Goal: Information Seeking & Learning: Learn about a topic

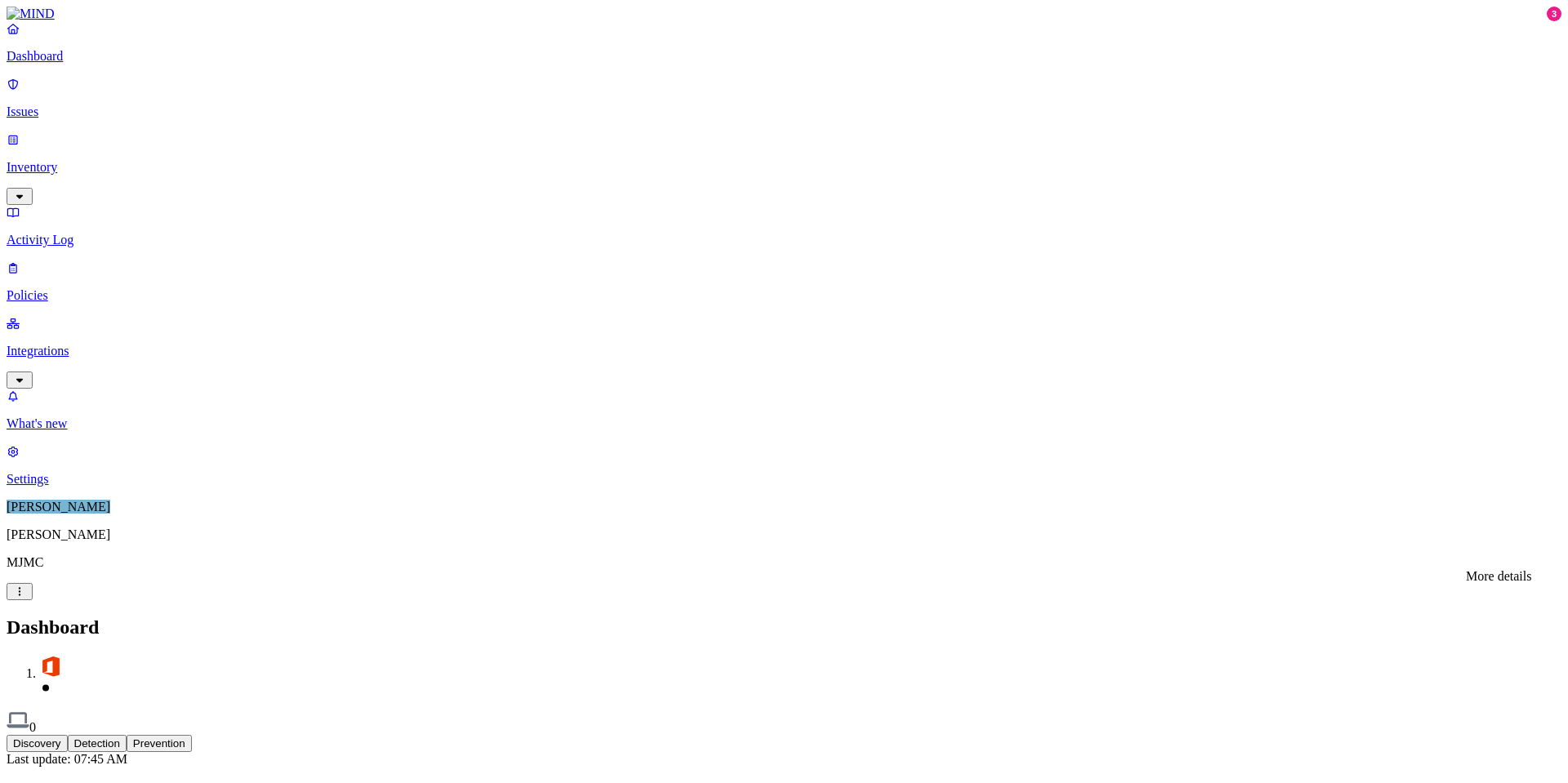
click at [927, 735] on div "Discovery Detection Prevention" at bounding box center [784, 743] width 1555 height 17
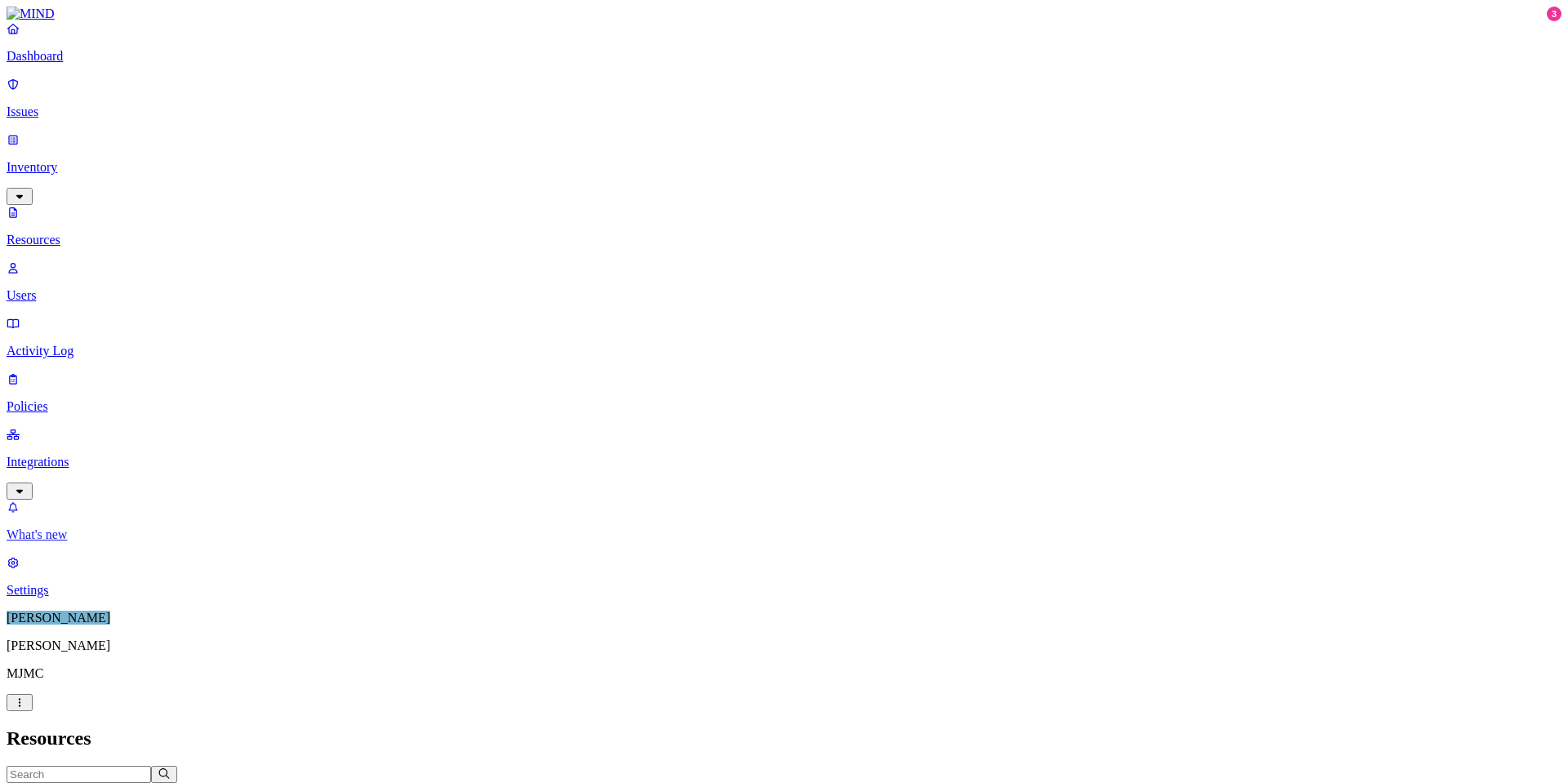
click at [73, 542] on p "What's new" at bounding box center [784, 535] width 1555 height 15
